Goal: Navigation & Orientation: Find specific page/section

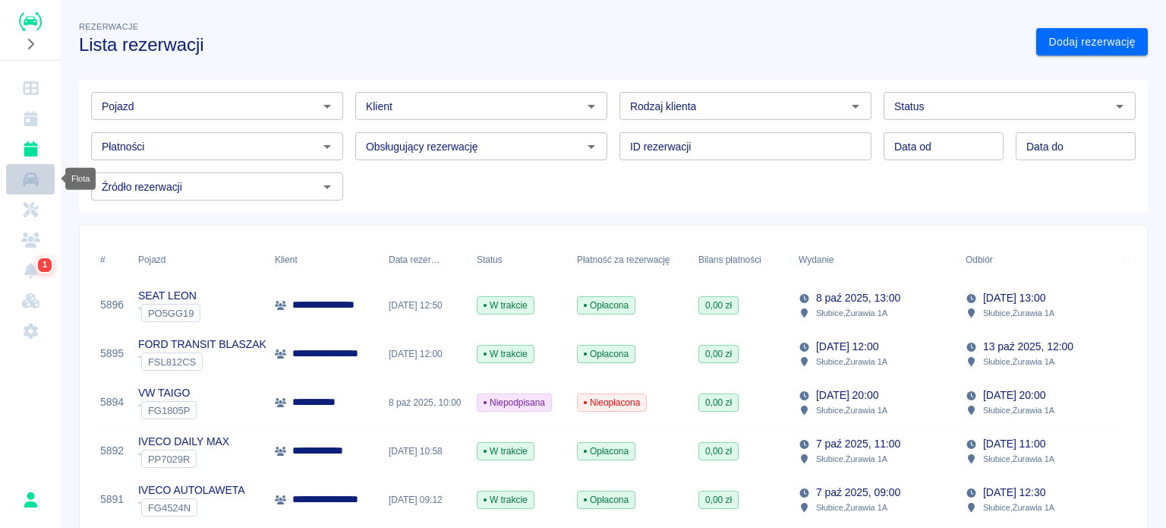
click at [39, 188] on link "Flota" at bounding box center [30, 179] width 49 height 30
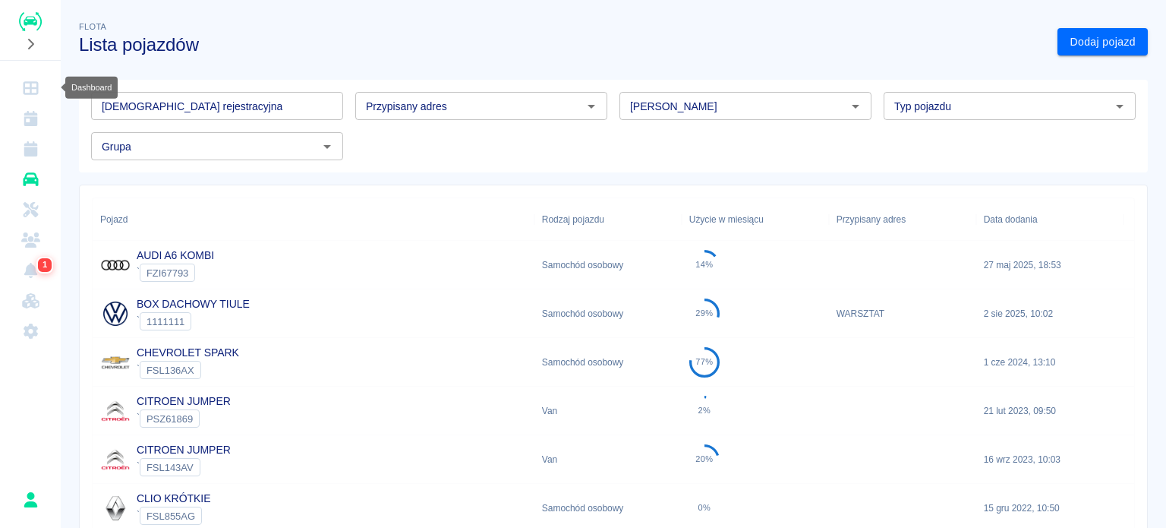
click at [35, 87] on icon "Dashboard" at bounding box center [30, 88] width 15 height 14
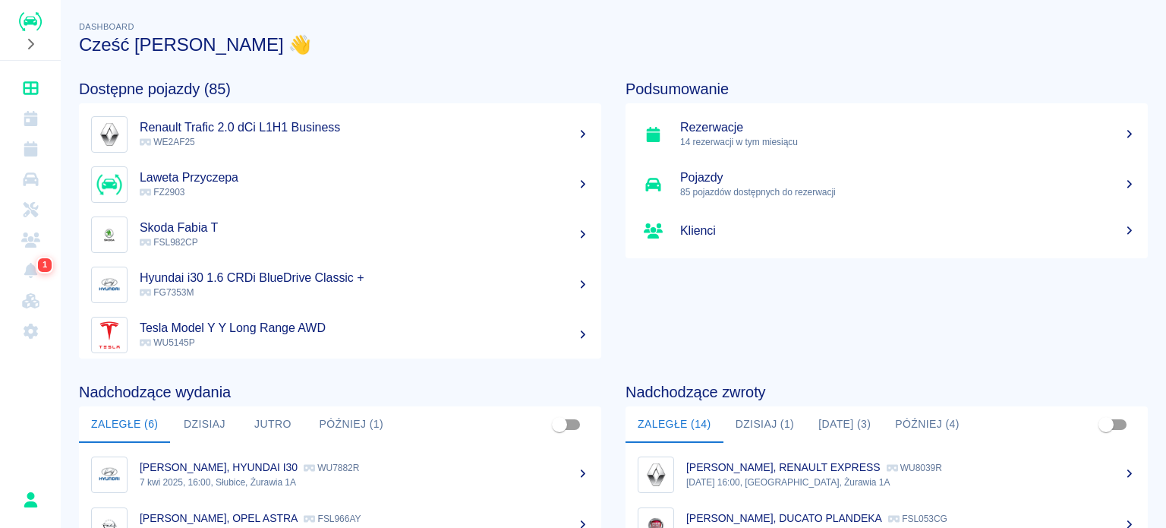
click at [691, 143] on p "14 rezerwacji w tym miesiącu" at bounding box center [908, 142] width 456 height 14
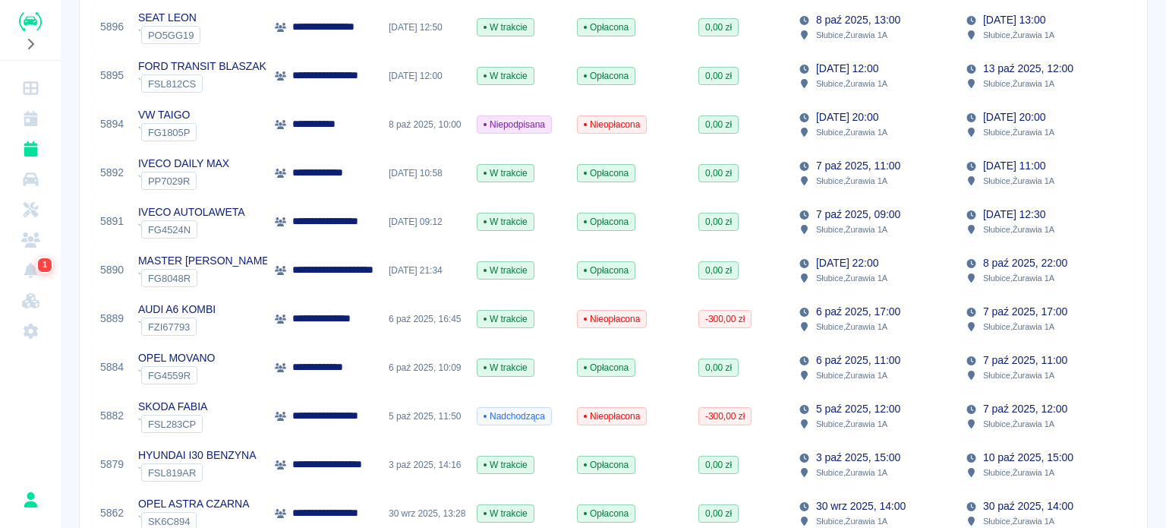
scroll to position [304, 0]
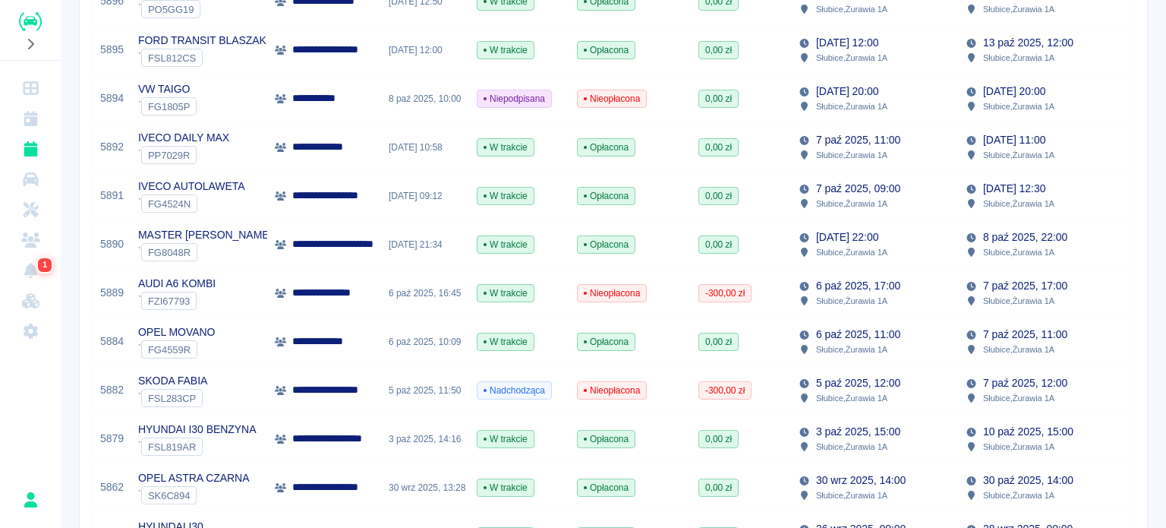
click at [225, 295] on div "AUDI A6 KOMBI ` FZI67793" at bounding box center [199, 293] width 137 height 49
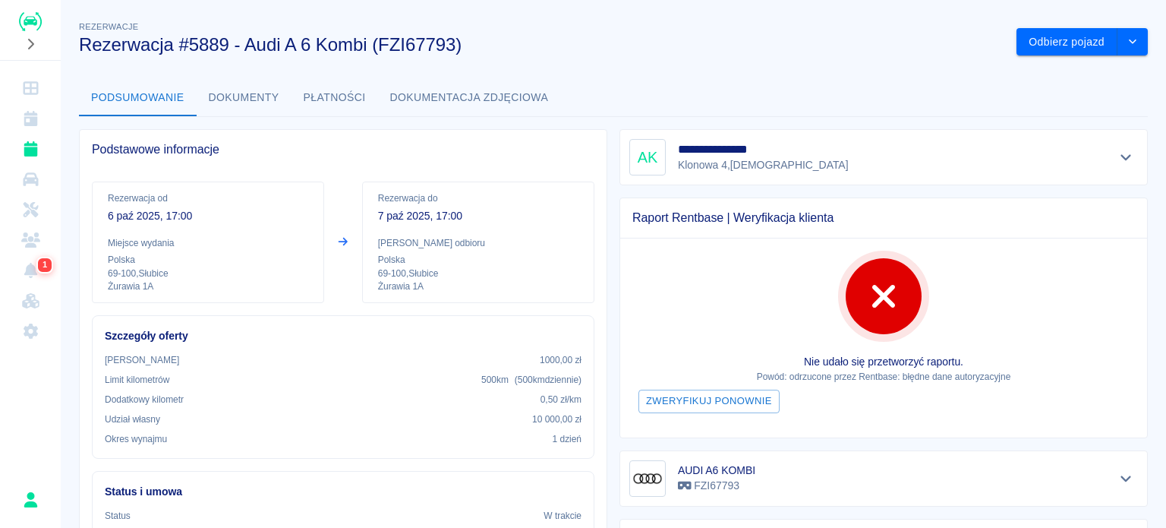
click at [1114, 154] on button "Pokaż szczegóły" at bounding box center [1126, 157] width 25 height 21
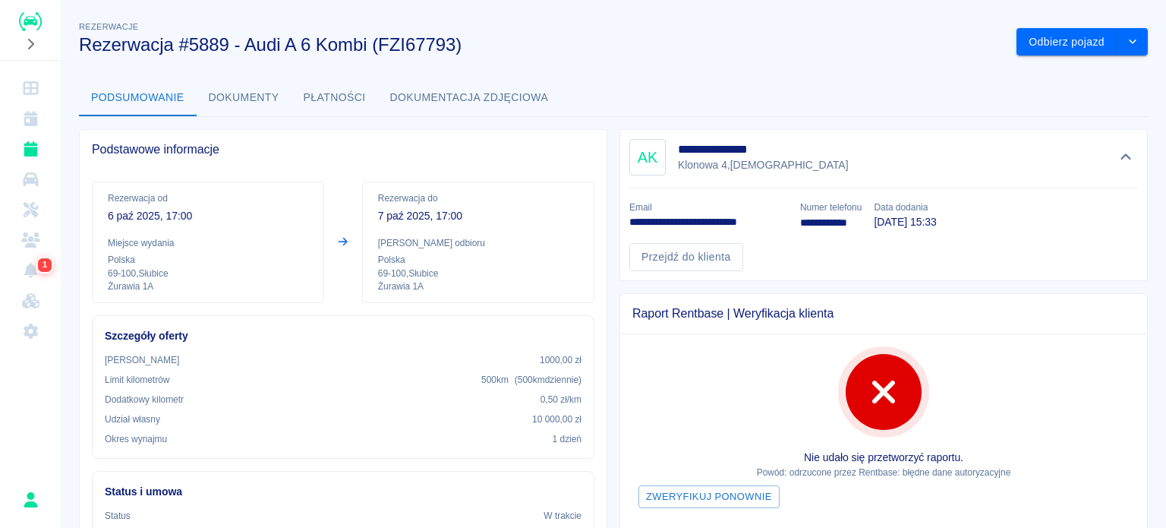
click at [834, 238] on div "Przejdź do klienta" at bounding box center [877, 251] width 521 height 40
click at [43, 96] on link "Dashboard" at bounding box center [30, 88] width 49 height 30
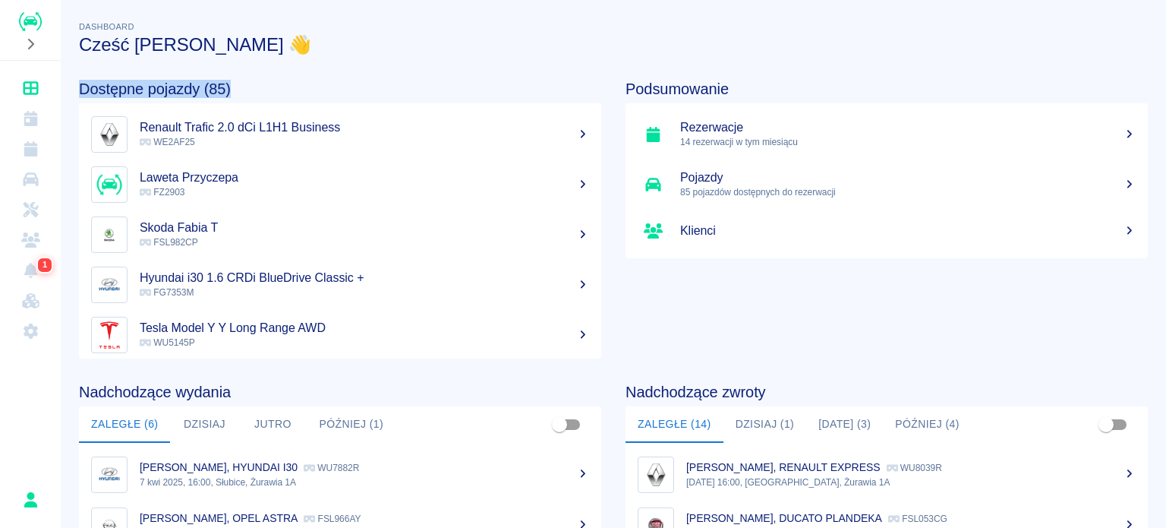
drag, startPoint x: 79, startPoint y: 87, endPoint x: 229, endPoint y: 87, distance: 149.6
click at [229, 87] on h4 "Dostępne pojazdy (85)" at bounding box center [340, 89] width 522 height 18
click at [238, 83] on h4 "Dostępne pojazdy (85)" at bounding box center [340, 89] width 522 height 18
drag, startPoint x: 223, startPoint y: 90, endPoint x: 213, endPoint y: 80, distance: 14.5
click at [213, 80] on h4 "Dostępne pojazdy (85)" at bounding box center [340, 89] width 522 height 18
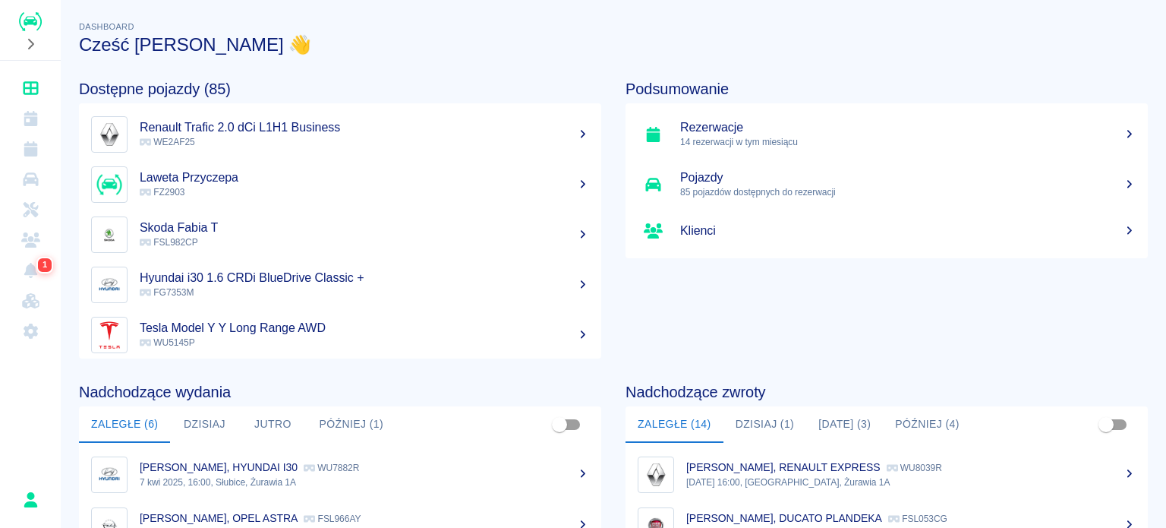
click at [248, 81] on h4 "Dostępne pojazdy (85)" at bounding box center [340, 89] width 522 height 18
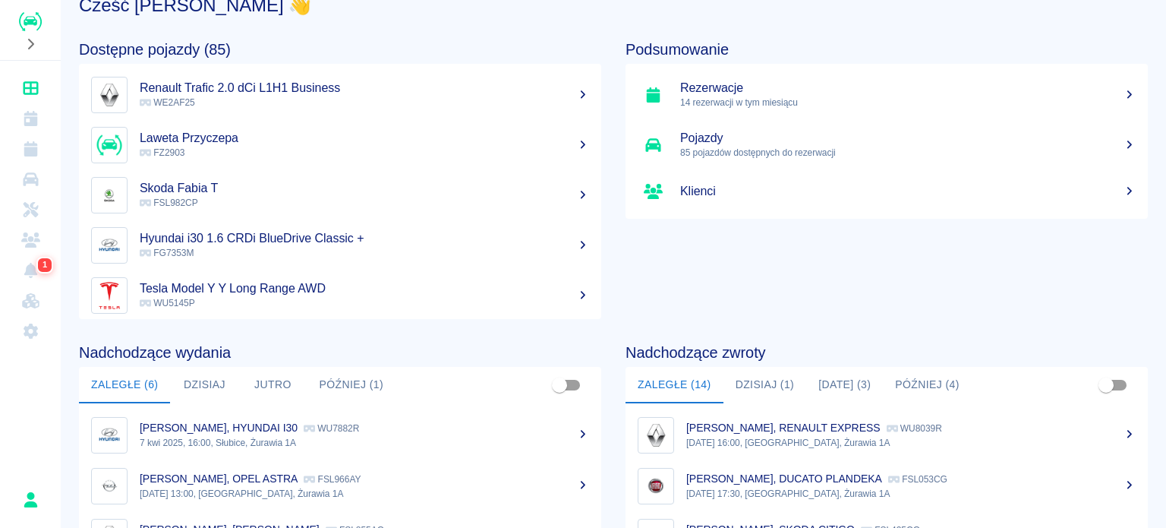
click at [759, 115] on ul "Rezerwacje 14 rezerwacji w tym miesiącu Pojazdy 85 pojazdów dostępnych do rezer…" at bounding box center [887, 141] width 522 height 155
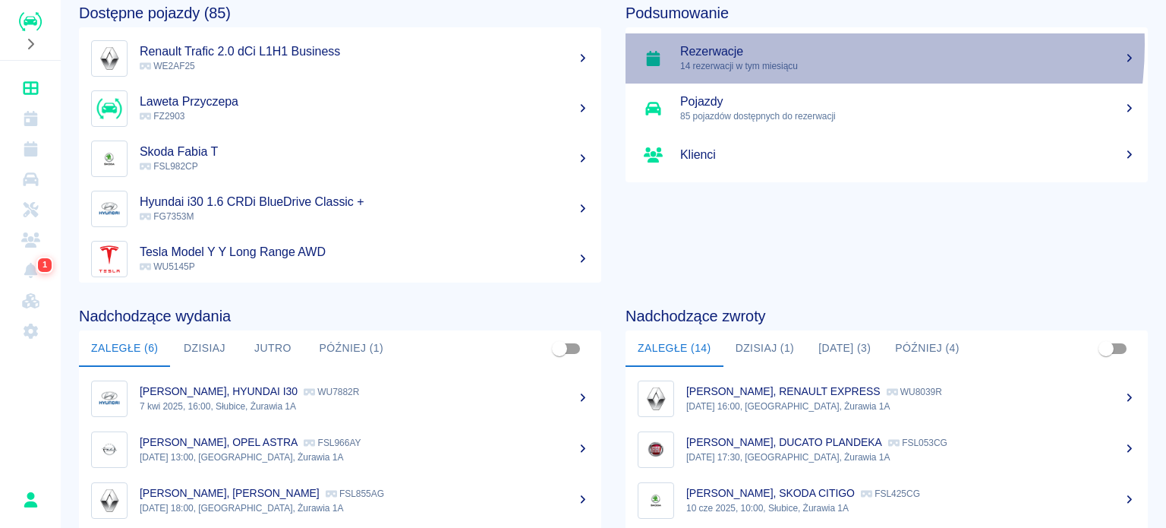
click at [792, 45] on h5 "Rezerwacje" at bounding box center [908, 51] width 456 height 15
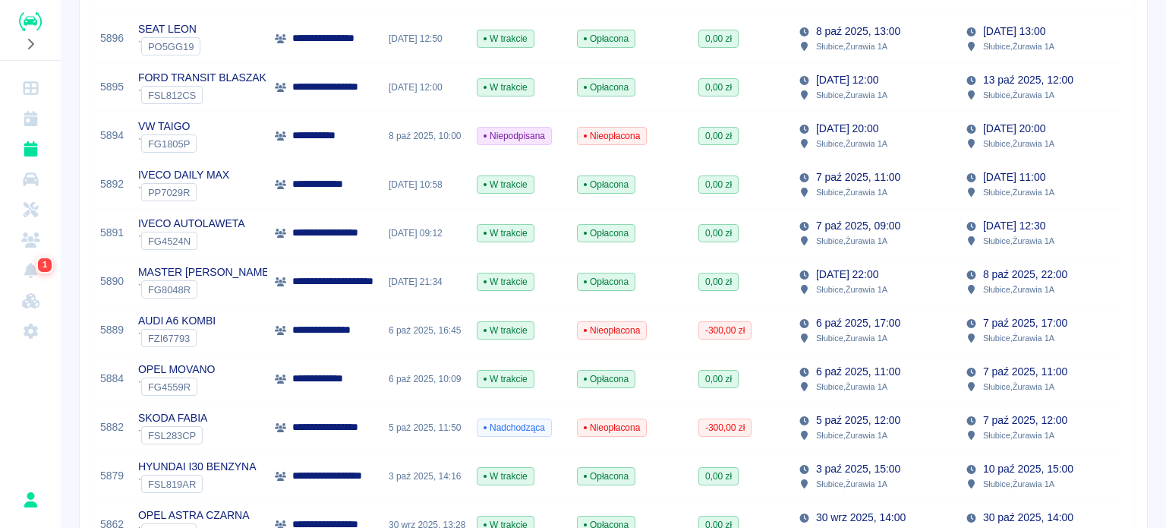
scroll to position [304, 0]
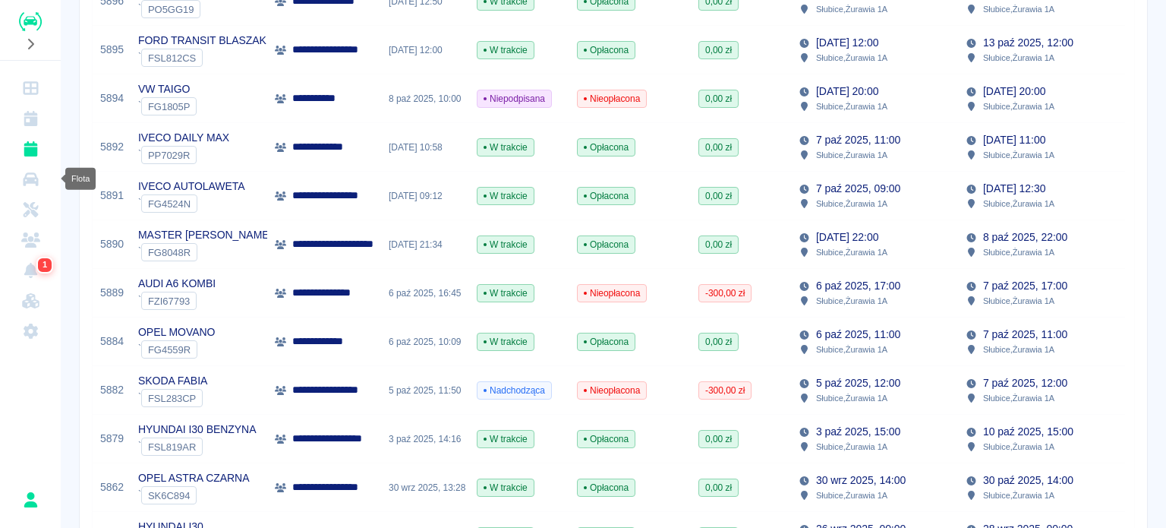
click at [30, 172] on icon "Flota" at bounding box center [30, 179] width 19 height 15
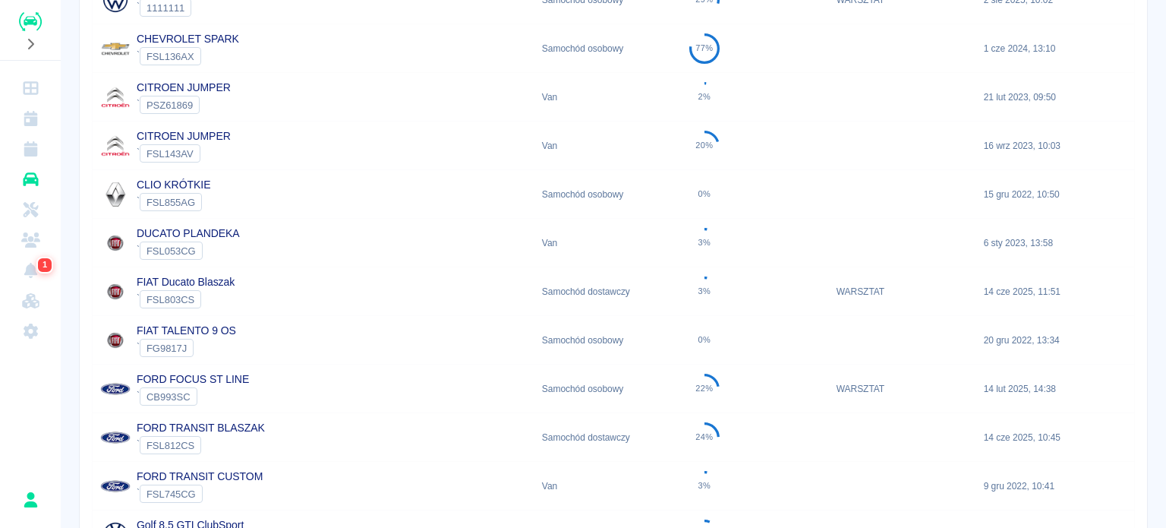
scroll to position [380, 0]
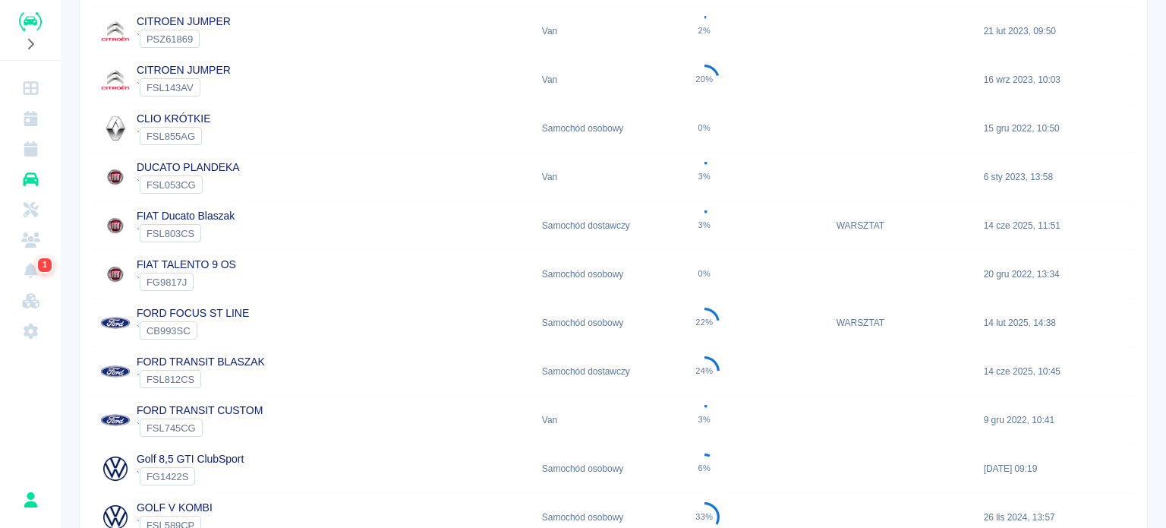
click at [286, 464] on div "Golf 8,5 GTI ClubSport ` FG1422S" at bounding box center [314, 468] width 442 height 49
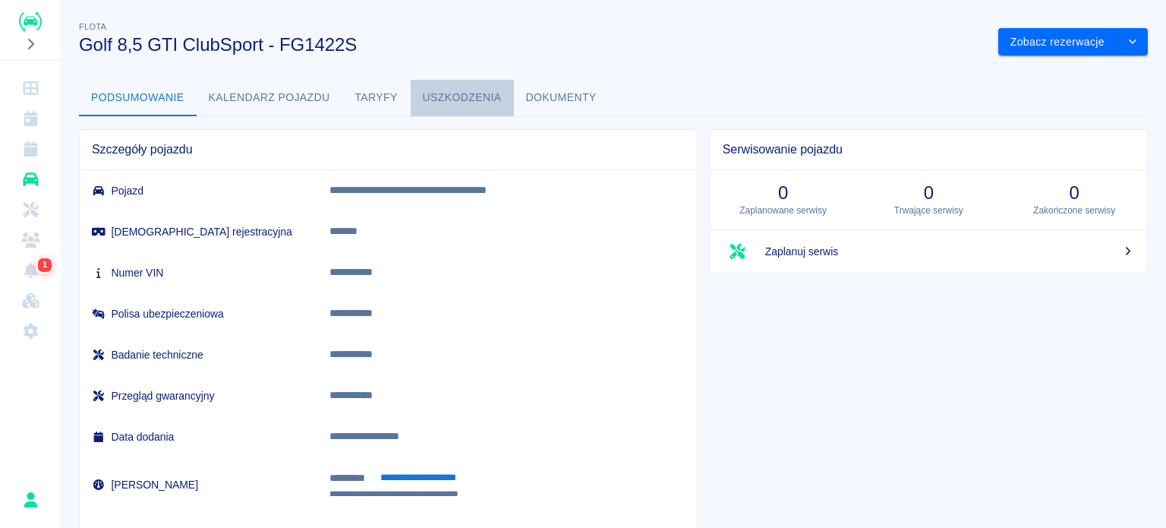
click at [456, 89] on button "Uszkodzenia" at bounding box center [462, 98] width 103 height 36
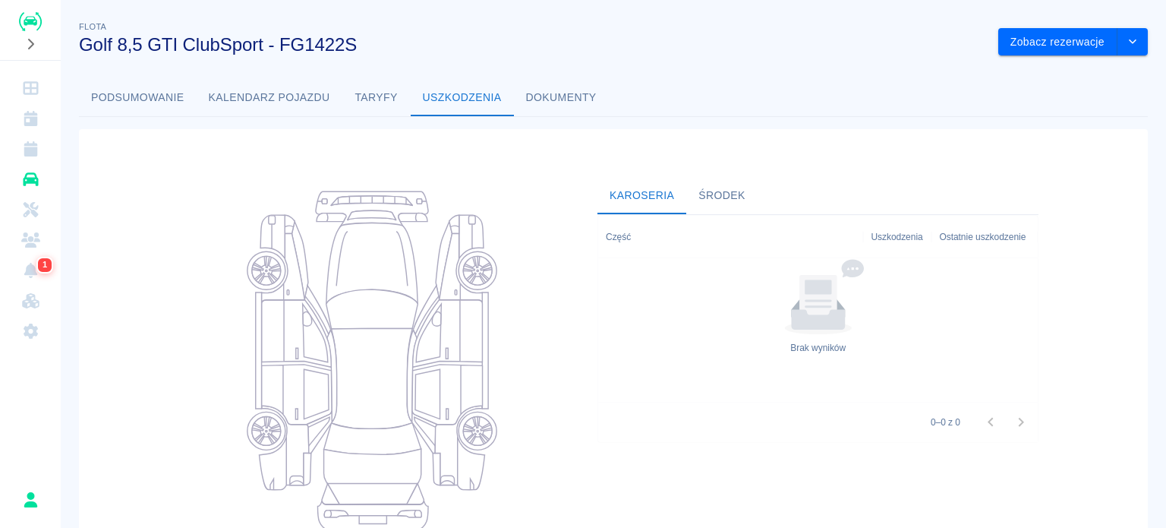
drag, startPoint x: 391, startPoint y: 97, endPoint x: 367, endPoint y: 97, distance: 23.5
click at [389, 97] on button "Taryfy" at bounding box center [376, 98] width 68 height 36
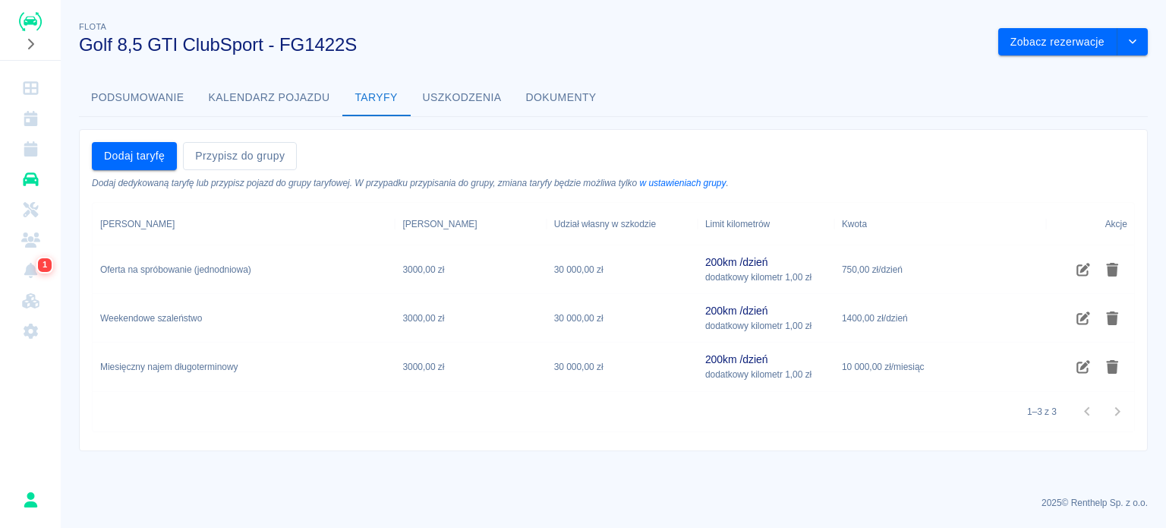
click at [301, 96] on button "Kalendarz pojazdu" at bounding box center [270, 98] width 146 height 36
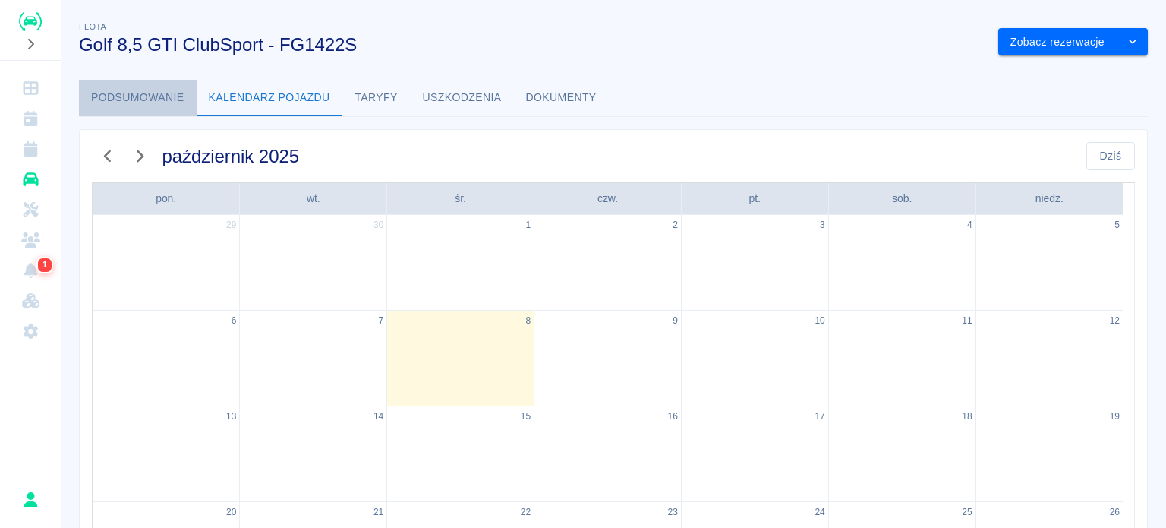
click at [120, 86] on button "Podsumowanie" at bounding box center [138, 98] width 118 height 36
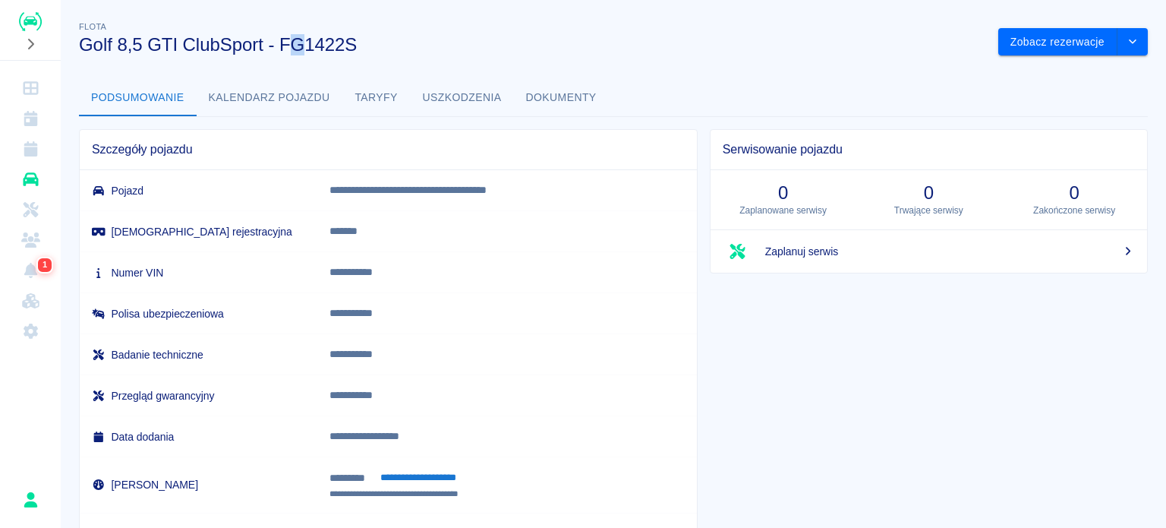
drag, startPoint x: 292, startPoint y: 49, endPoint x: 300, endPoint y: 49, distance: 8.4
click at [300, 49] on h3 "Golf 8,5 GTI ClubSport - FG1422S" at bounding box center [532, 44] width 907 height 21
click at [300, 54] on h3 "Golf 8,5 GTI ClubSport - FG1422S" at bounding box center [532, 44] width 907 height 21
click at [331, 46] on h3 "Golf 8,5 GTI ClubSport - FG1422S" at bounding box center [532, 44] width 907 height 21
click at [387, 47] on h3 "Golf 8,5 GTI ClubSport - FG1422S" at bounding box center [532, 44] width 907 height 21
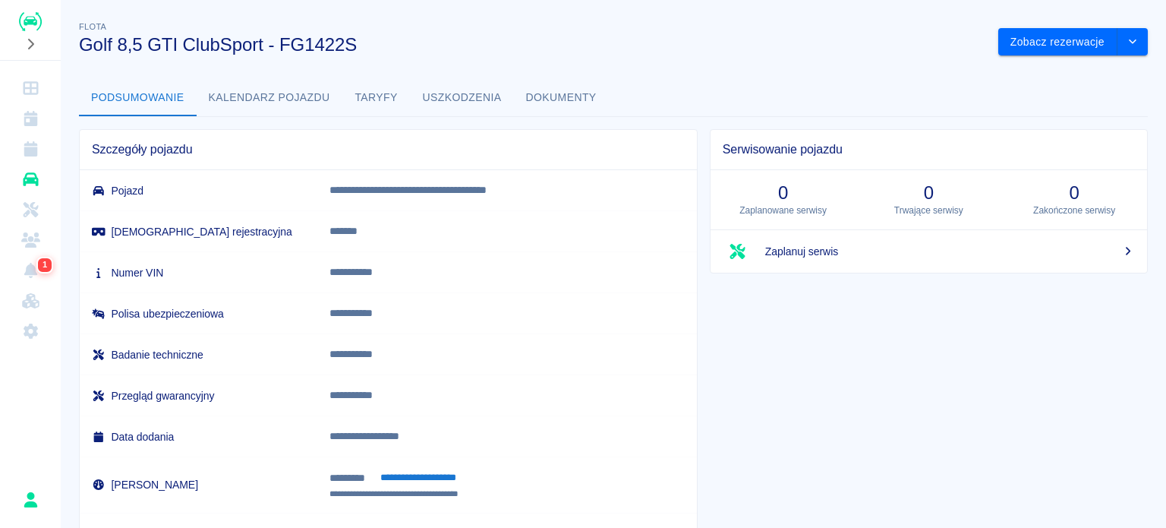
click at [319, 45] on h3 "Golf 8,5 GTI ClubSport - FG1422S" at bounding box center [532, 44] width 907 height 21
click at [323, 43] on h3 "Golf 8,5 GTI ClubSport - FG1422S" at bounding box center [532, 44] width 907 height 21
drag, startPoint x: 324, startPoint y: 53, endPoint x: 313, endPoint y: 57, distance: 12.0
click at [313, 57] on div "**********" at bounding box center [613, 301] width 1105 height 590
click at [320, 55] on div "**********" at bounding box center [613, 301] width 1105 height 590
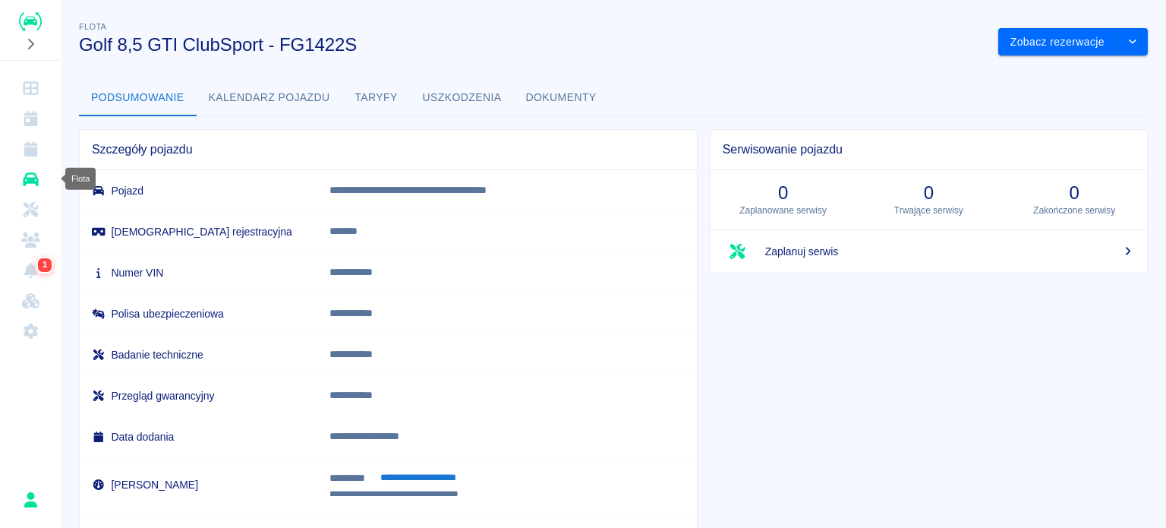
click at [26, 178] on icon "Flota" at bounding box center [30, 179] width 15 height 14
